Goal: Information Seeking & Learning: Learn about a topic

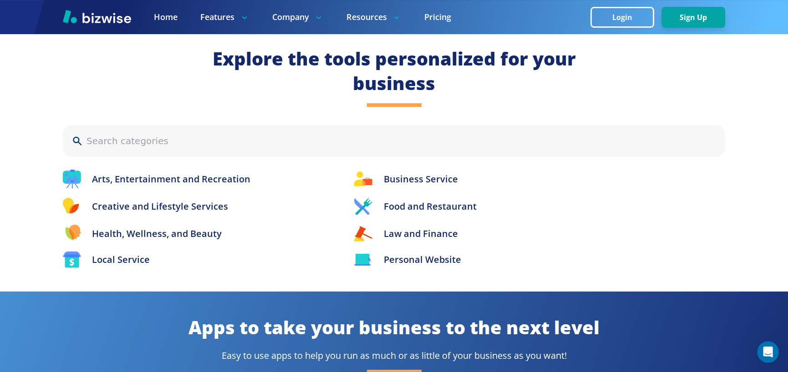
scroll to position [986, 0]
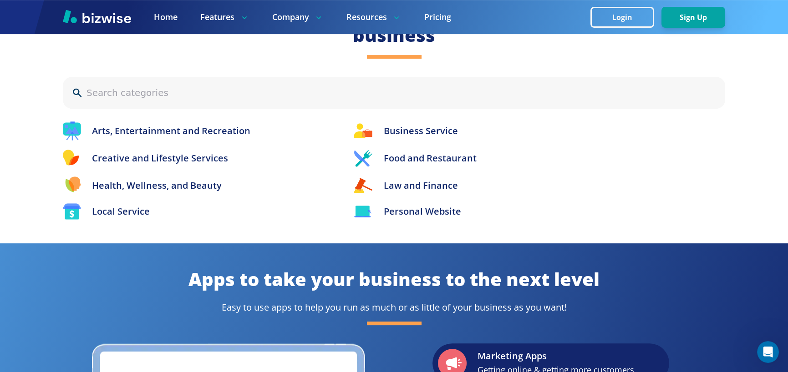
click at [451, 169] on div "Arts, Entertainment and Recreation Business Service Creative and Lifestyle Serv…" at bounding box center [394, 171] width 662 height 98
click at [452, 165] on p "Food and Restaurant" at bounding box center [429, 159] width 93 height 14
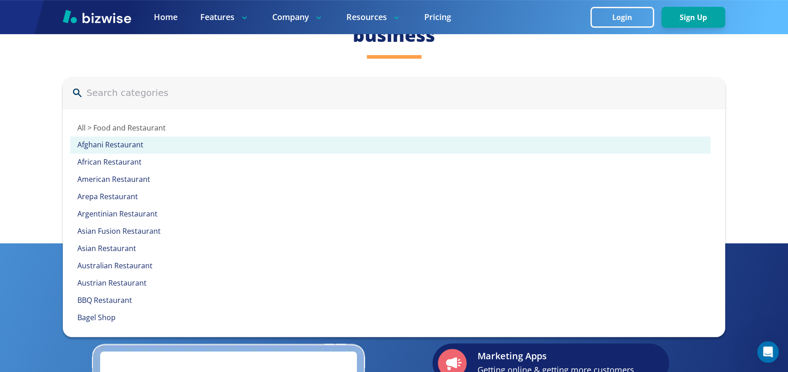
click at [291, 144] on p "Afghani Restaurant" at bounding box center [393, 145] width 633 height 10
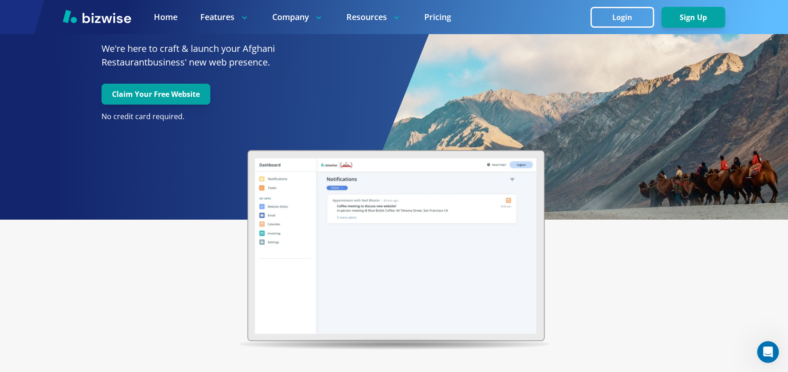
click at [18, 135] on div "an Afghani Restaurant Website That Works As Hard As You Do We're here to craft …" at bounding box center [236, 72] width 473 height 296
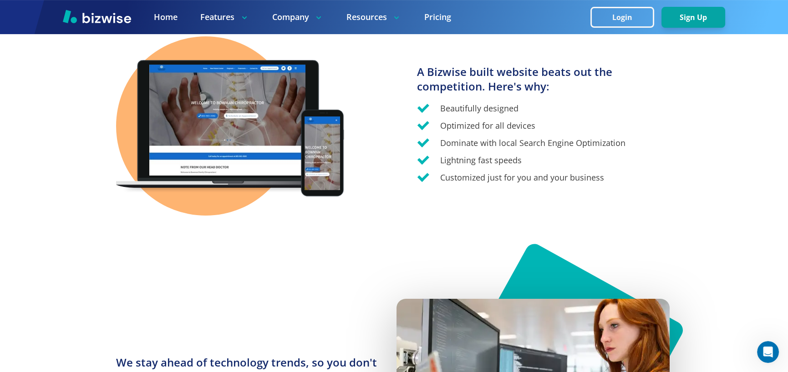
drag, startPoint x: 20, startPoint y: 133, endPoint x: 25, endPoint y: 133, distance: 5.0
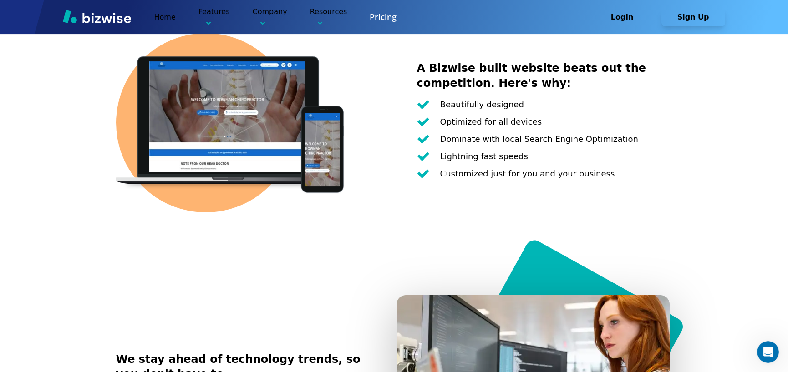
scroll to position [986, 0]
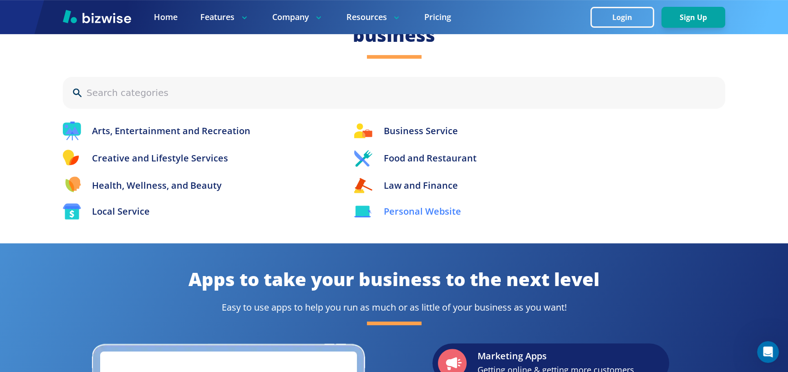
click at [437, 210] on p "Personal Website" at bounding box center [421, 212] width 77 height 14
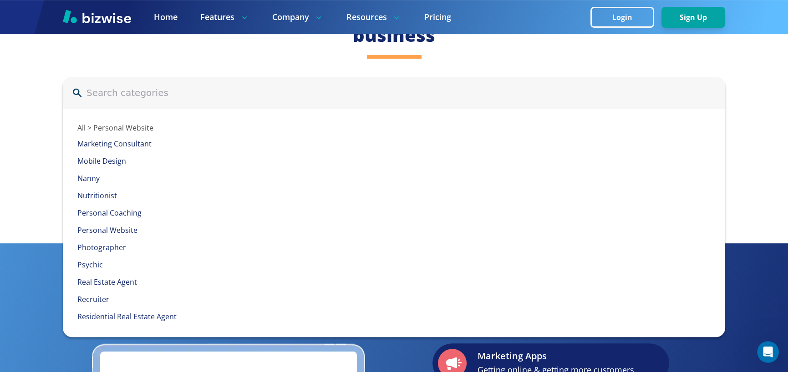
scroll to position [228, 0]
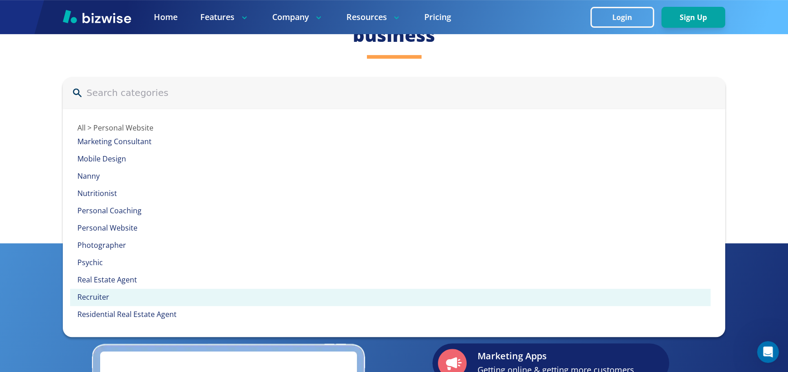
click at [127, 295] on p "Recruiter" at bounding box center [393, 298] width 633 height 10
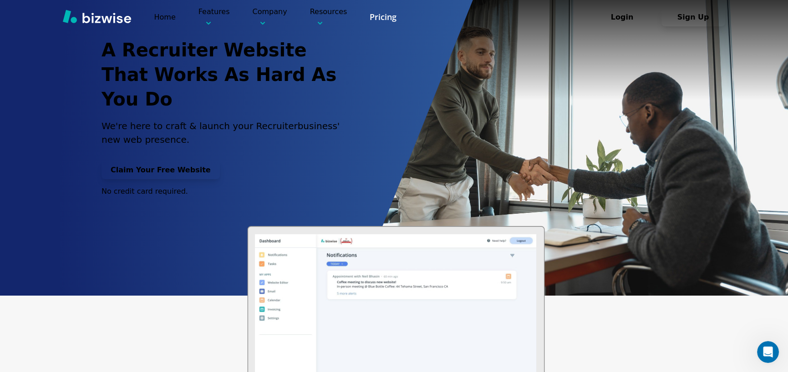
scroll to position [986, 0]
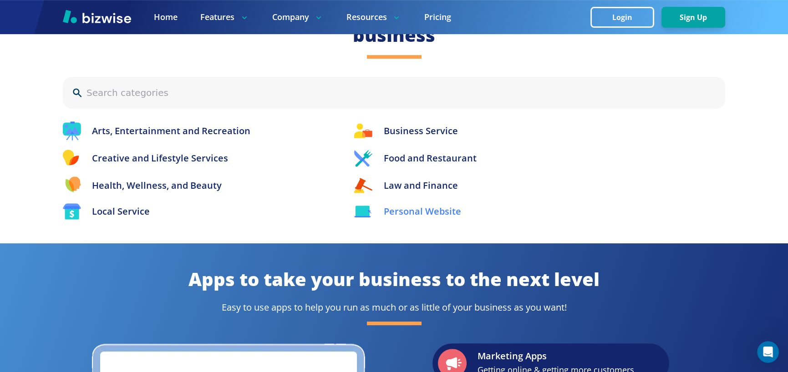
click at [434, 205] on p "Personal Website" at bounding box center [421, 212] width 77 height 14
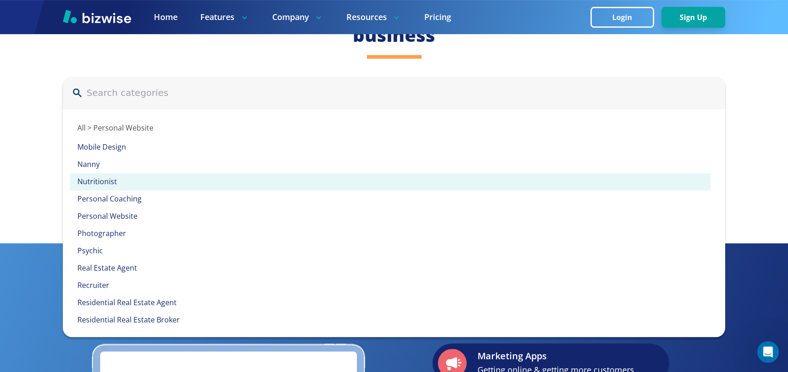
scroll to position [239, 0]
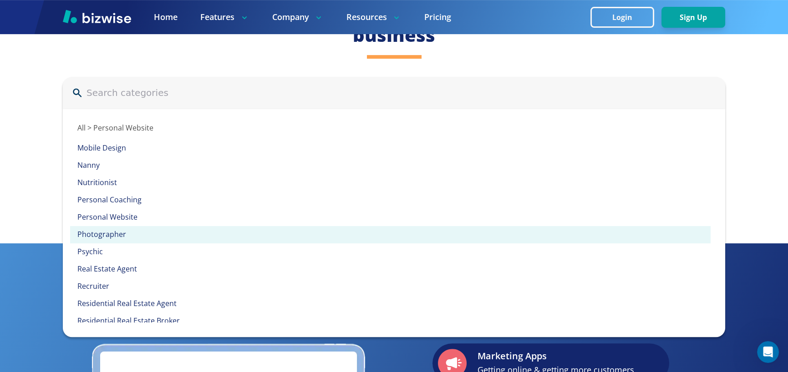
click at [137, 231] on p "Photographer" at bounding box center [393, 235] width 633 height 10
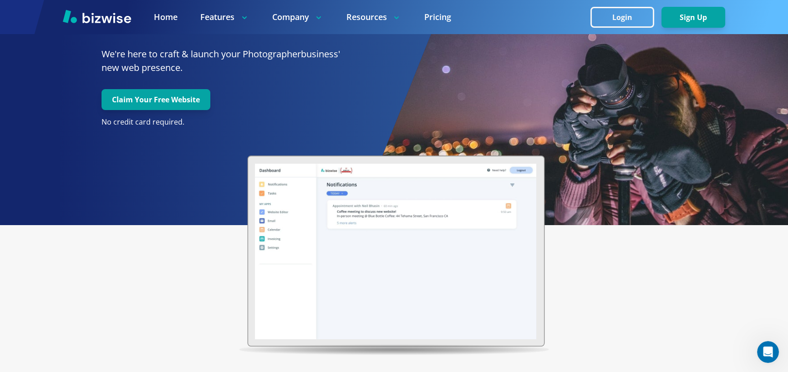
scroll to position [76, 0]
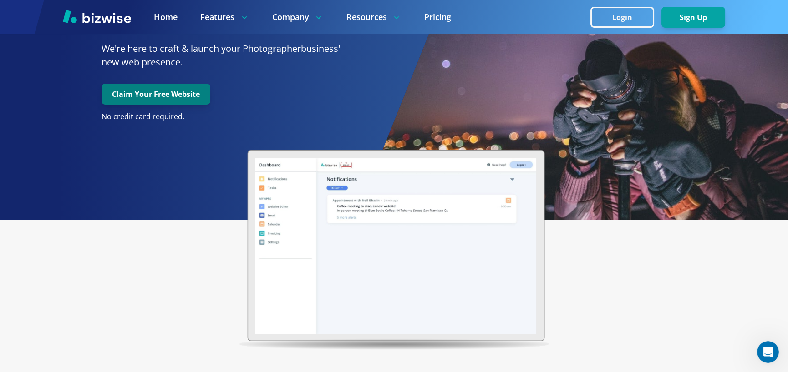
click at [142, 102] on button "Claim Your Free Website" at bounding box center [156, 94] width 109 height 21
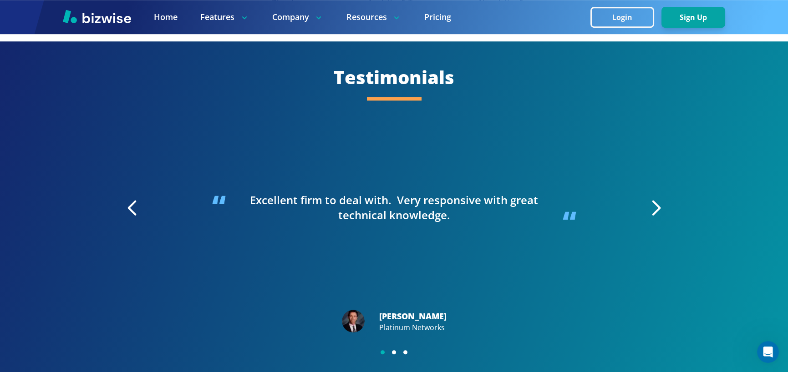
scroll to position [1593, 0]
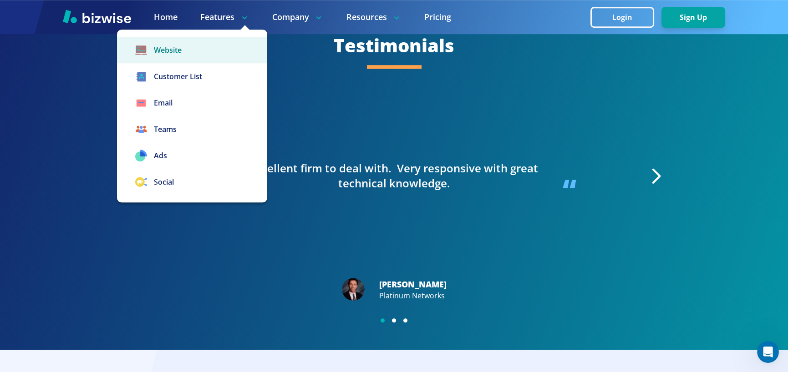
click at [199, 45] on link "Website" at bounding box center [192, 50] width 150 height 26
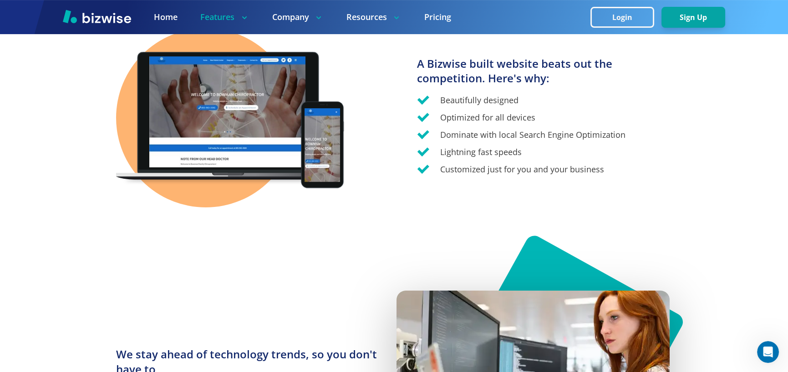
scroll to position [683, 0]
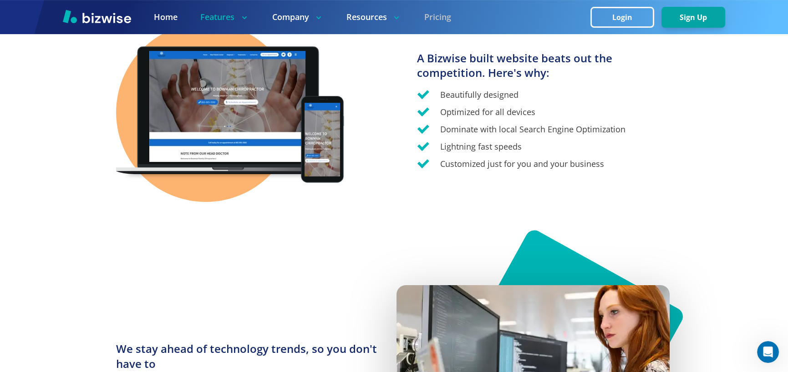
click at [441, 18] on link "Pricing" at bounding box center [437, 16] width 27 height 11
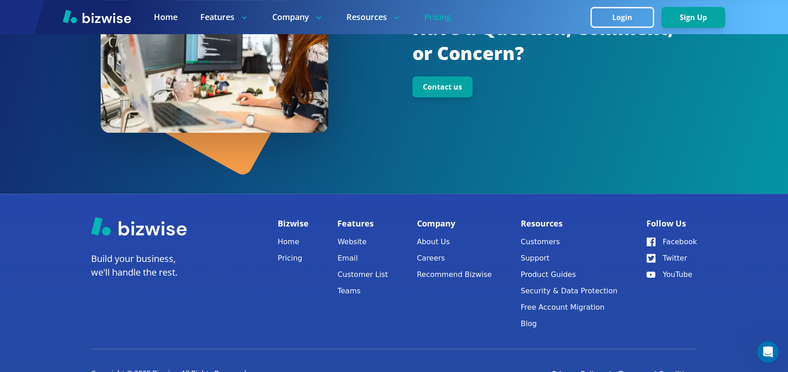
scroll to position [1238, 0]
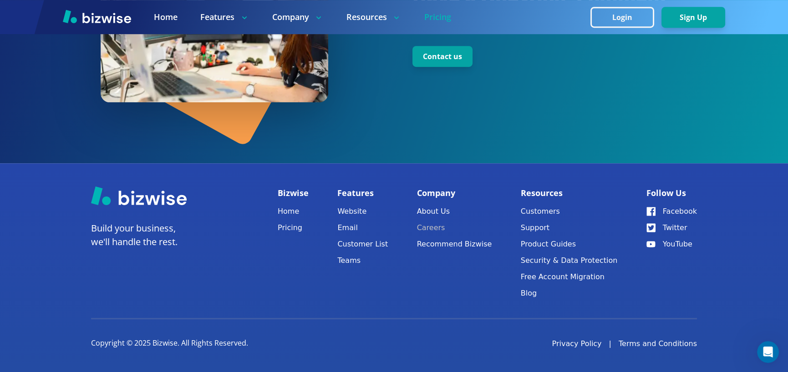
click at [450, 224] on link "Careers" at bounding box center [454, 228] width 75 height 13
click at [287, 275] on div "Bizwise Home Pricing" at bounding box center [293, 244] width 31 height 117
click at [576, 275] on link "Free Account Migration" at bounding box center [569, 277] width 97 height 13
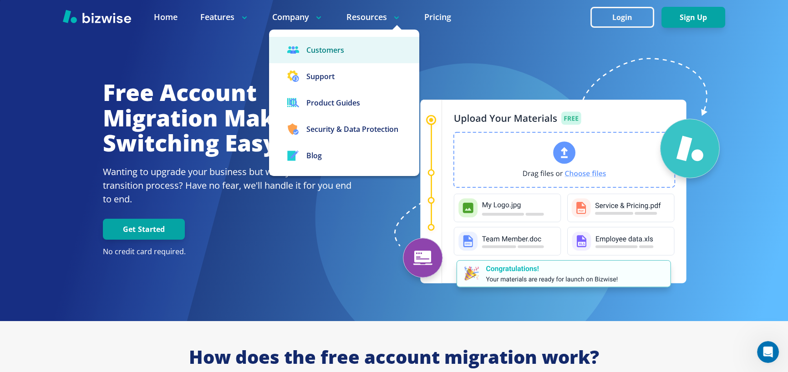
click at [321, 48] on link "Customers" at bounding box center [344, 50] width 150 height 26
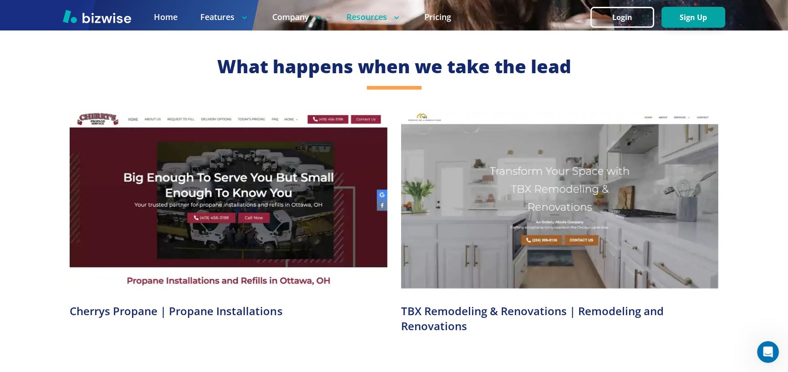
scroll to position [303, 0]
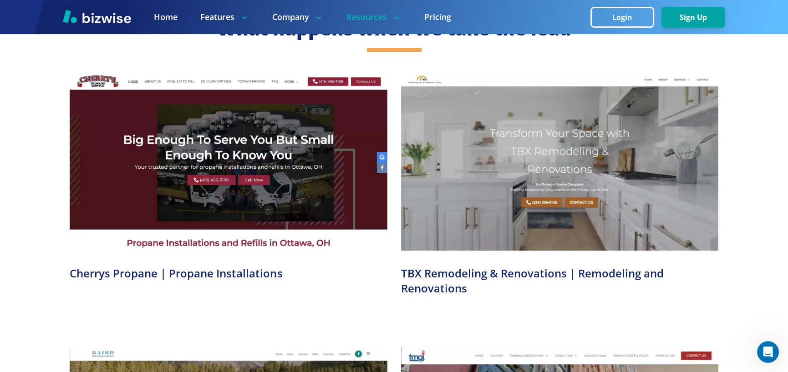
click at [175, 217] on video at bounding box center [228, 162] width 317 height 178
click at [202, 97] on video at bounding box center [228, 162] width 317 height 178
click at [82, 82] on video at bounding box center [228, 162] width 317 height 178
click at [123, 271] on h3 "Cherrys Propane | Propane Installations" at bounding box center [228, 273] width 317 height 15
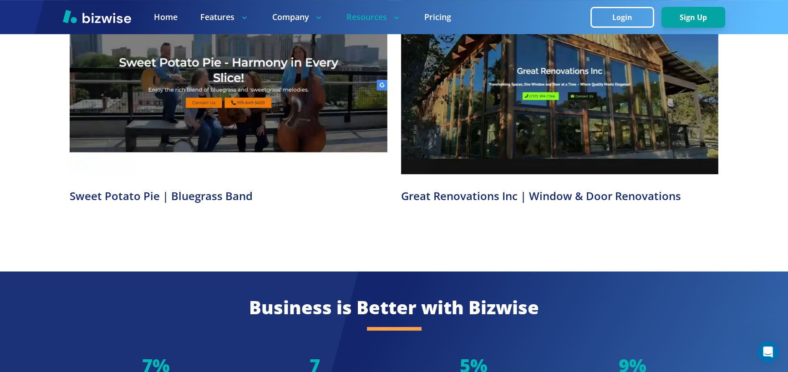
scroll to position [911, 0]
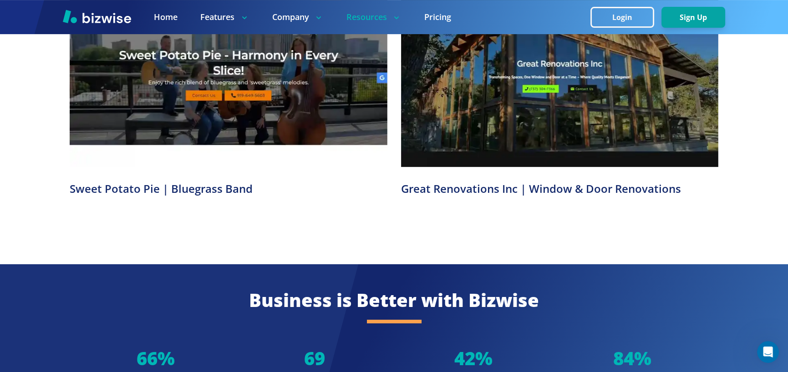
click at [73, 188] on h3 "Sweet Potato Pie | Bluegrass Band" at bounding box center [228, 189] width 317 height 15
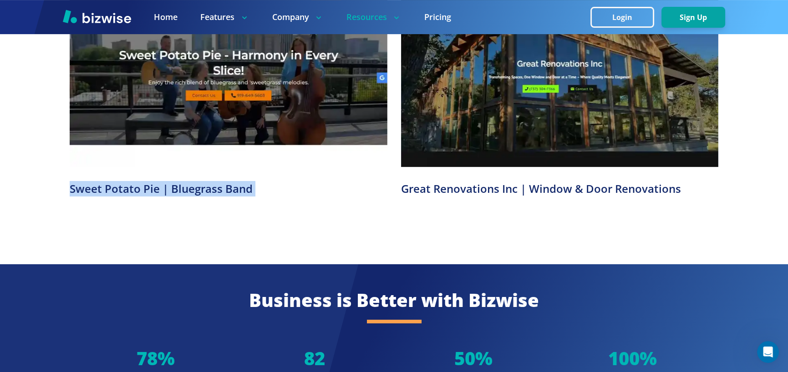
click at [73, 188] on h3 "Sweet Potato Pie | Bluegrass Band" at bounding box center [228, 189] width 317 height 15
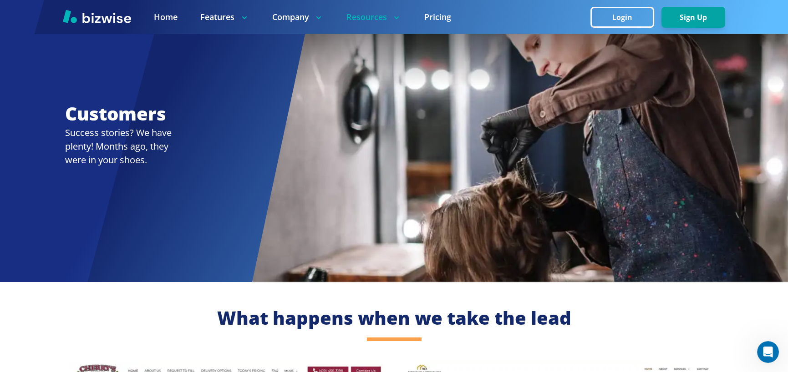
scroll to position [0, 0]
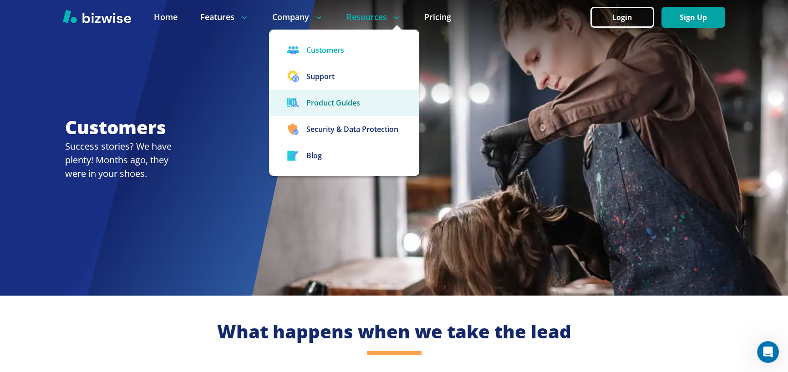
click at [326, 100] on link "Product Guides" at bounding box center [344, 103] width 150 height 26
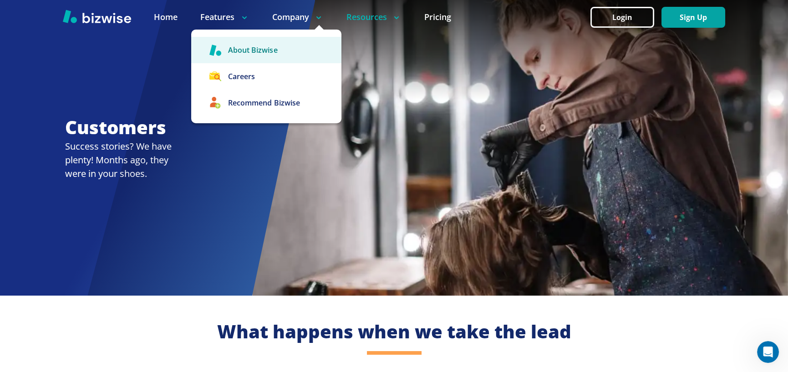
click at [269, 46] on link "About Bizwise" at bounding box center [266, 50] width 150 height 26
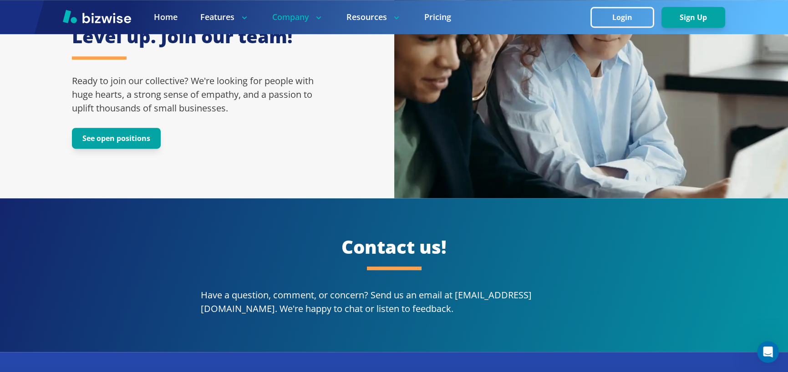
scroll to position [1517, 0]
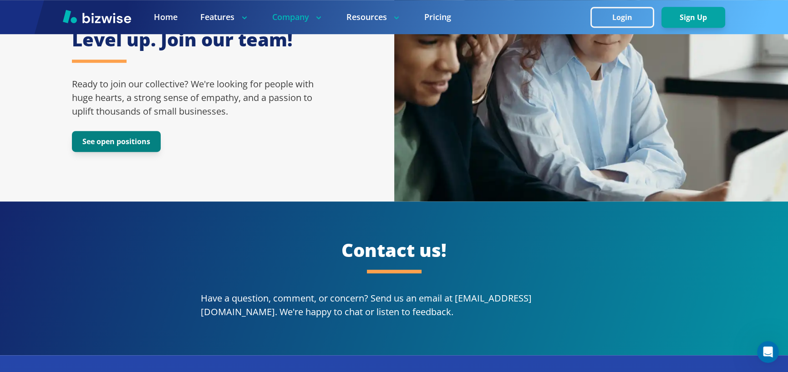
click at [109, 131] on button "See open positions" at bounding box center [116, 141] width 89 height 21
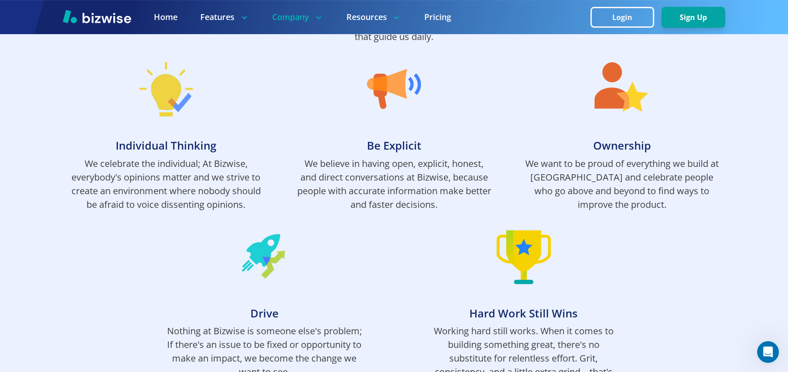
scroll to position [635, 0]
